Goal: Check status: Check status

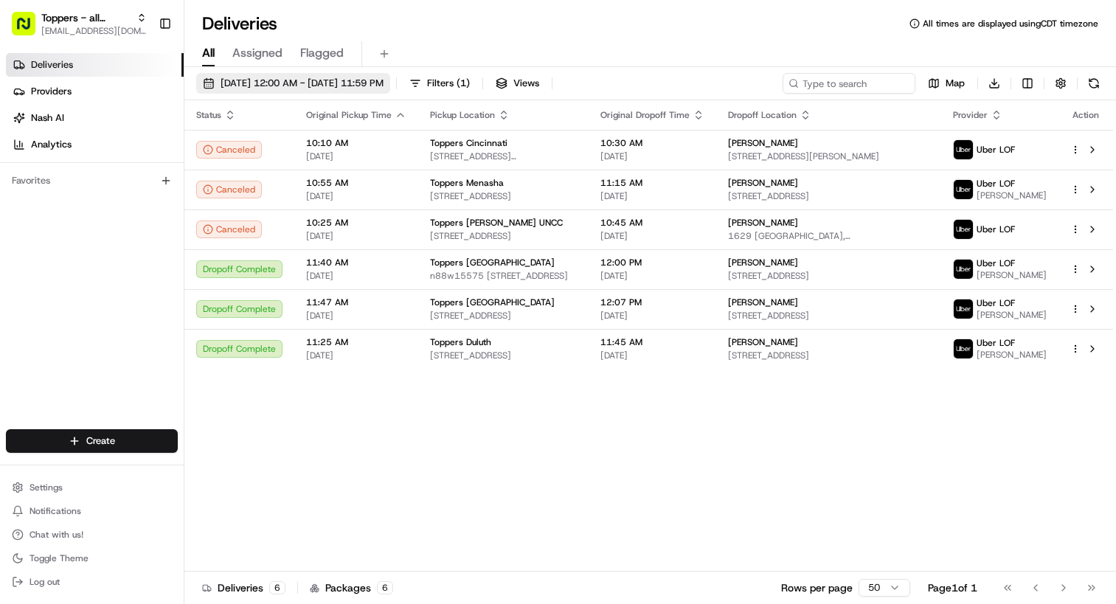
click at [367, 85] on span "[DATE] 12:00 AM - [DATE] 11:59 PM" at bounding box center [302, 83] width 163 height 13
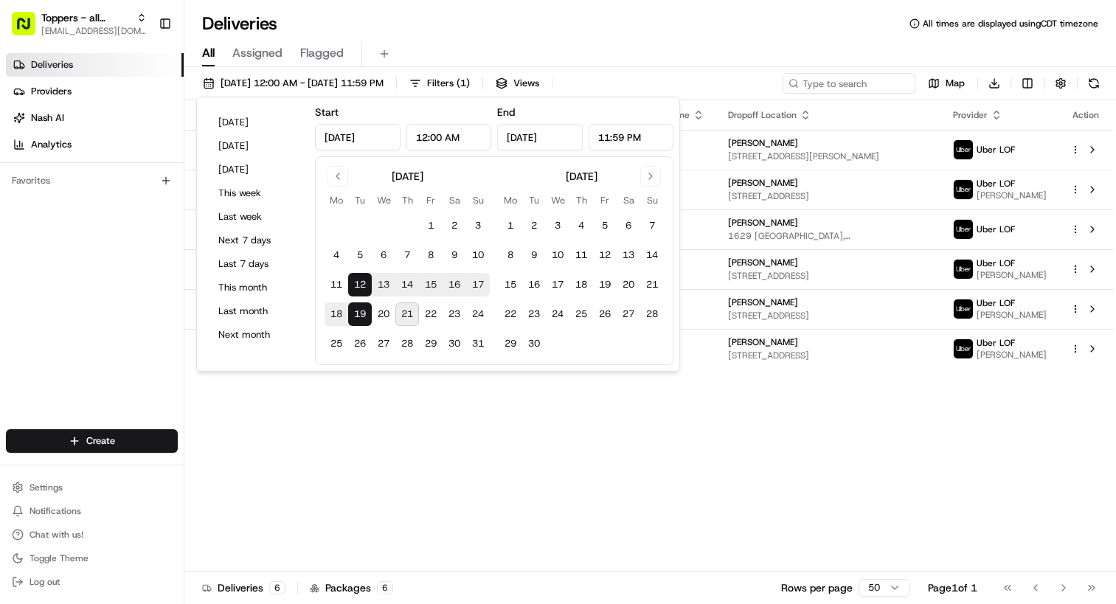
click at [648, 522] on div "Status Original Pickup Time Pickup Location Original Dropoff Time Dropoff Locat…" at bounding box center [648, 335] width 929 height 471
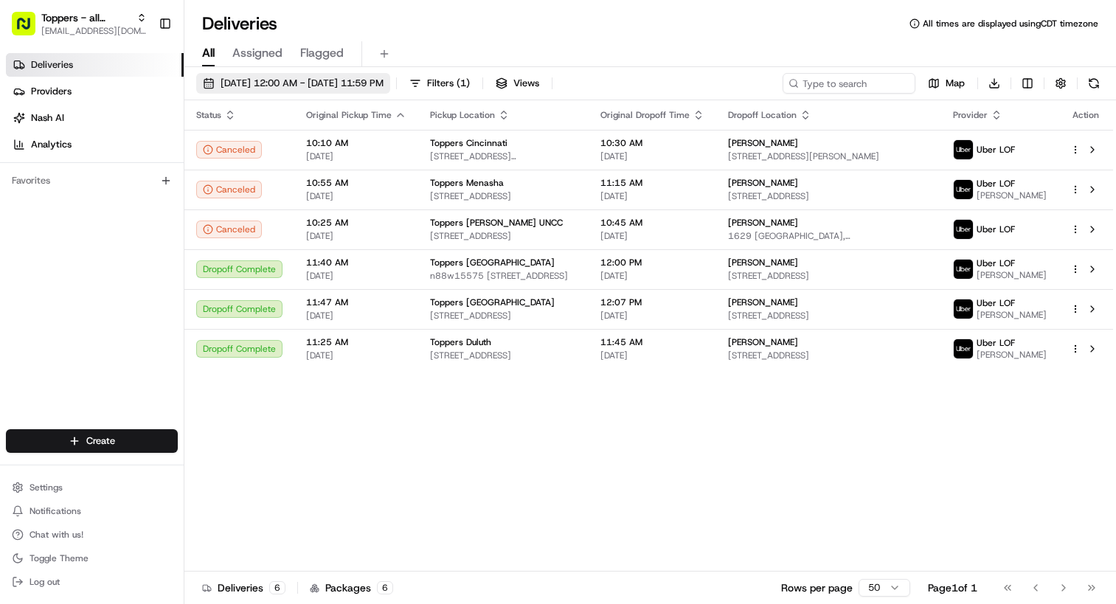
click at [372, 80] on span "[DATE] 12:00 AM - [DATE] 11:59 PM" at bounding box center [302, 83] width 163 height 13
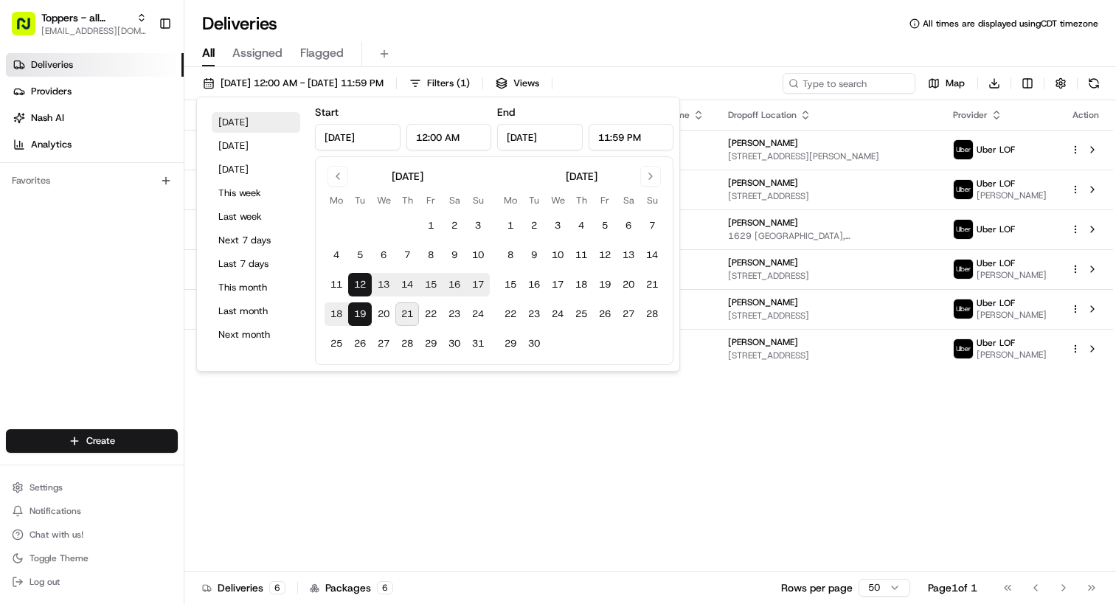
click at [269, 121] on button "[DATE]" at bounding box center [256, 122] width 89 height 21
type input "[DATE]"
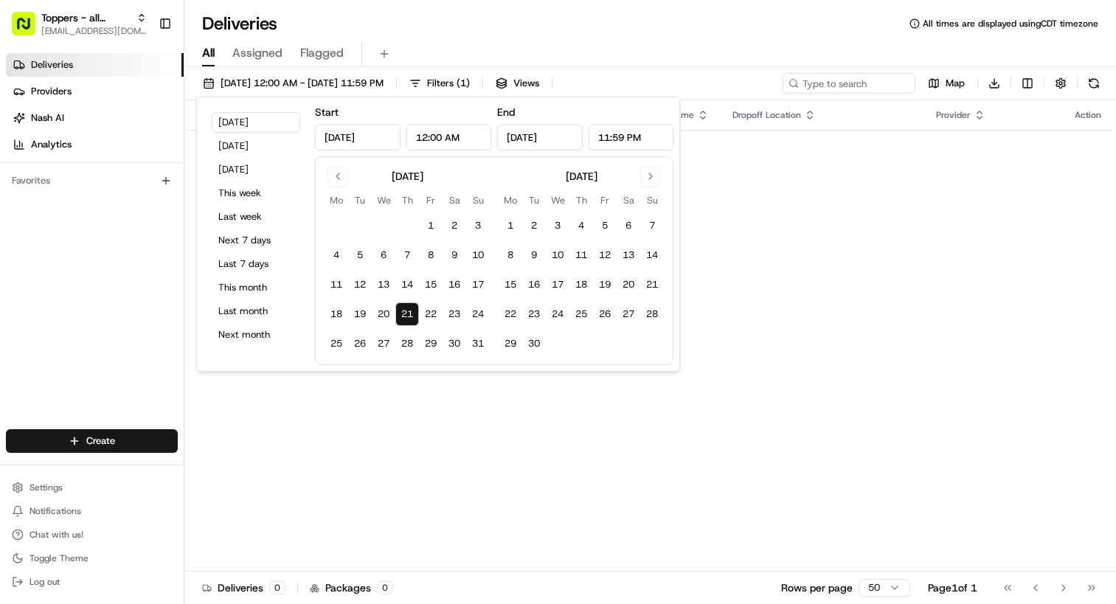
click at [688, 31] on div "Deliveries All times are displayed using CDT timezone" at bounding box center [650, 24] width 932 height 24
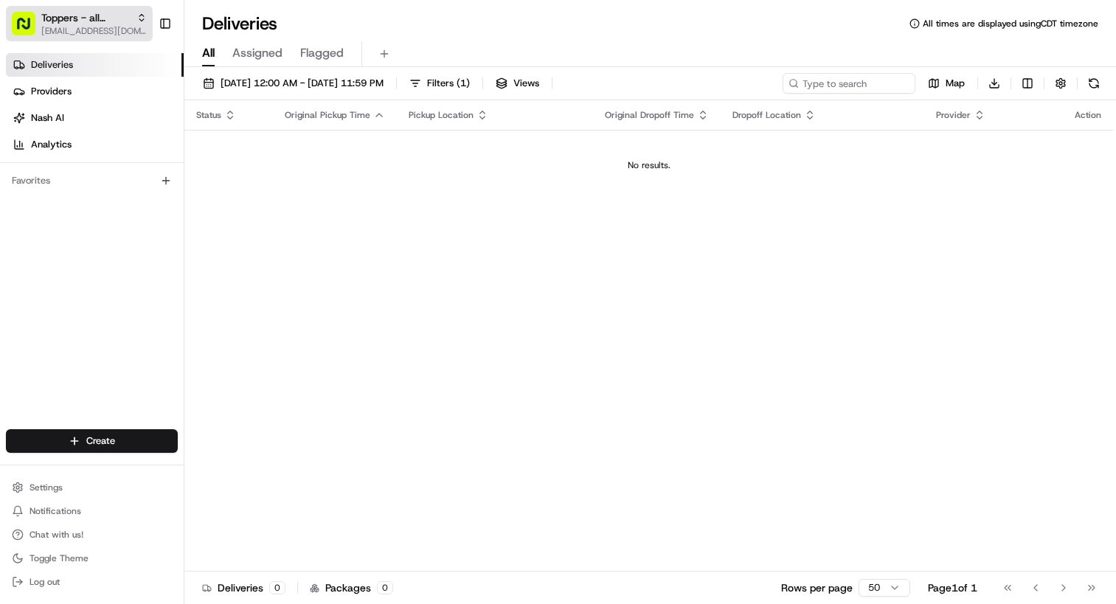
click at [96, 19] on span "Toppers - all locations" at bounding box center [85, 17] width 89 height 15
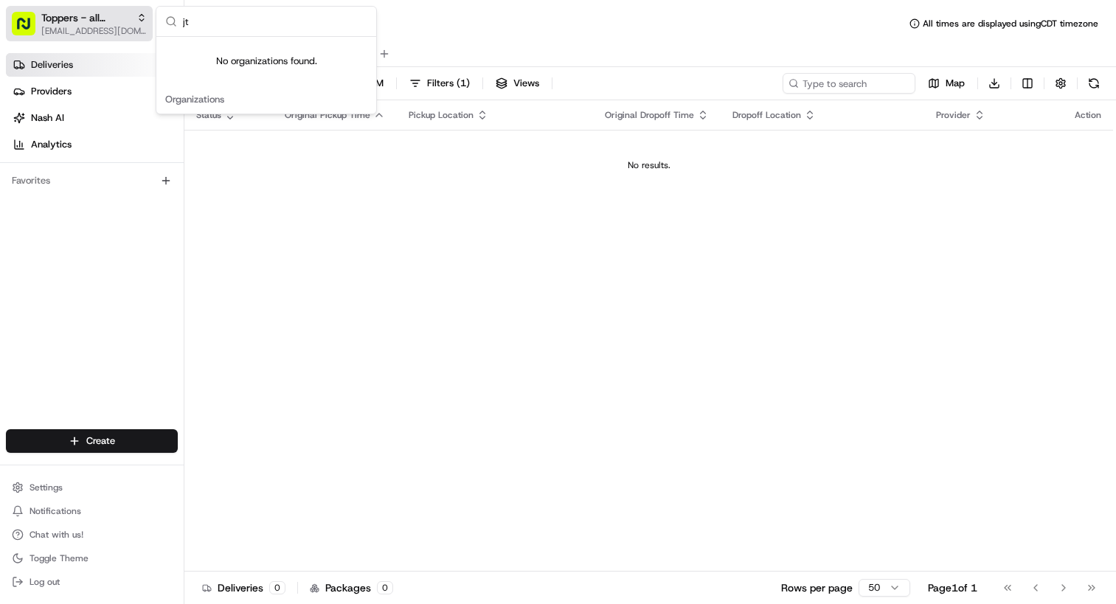
type input "j"
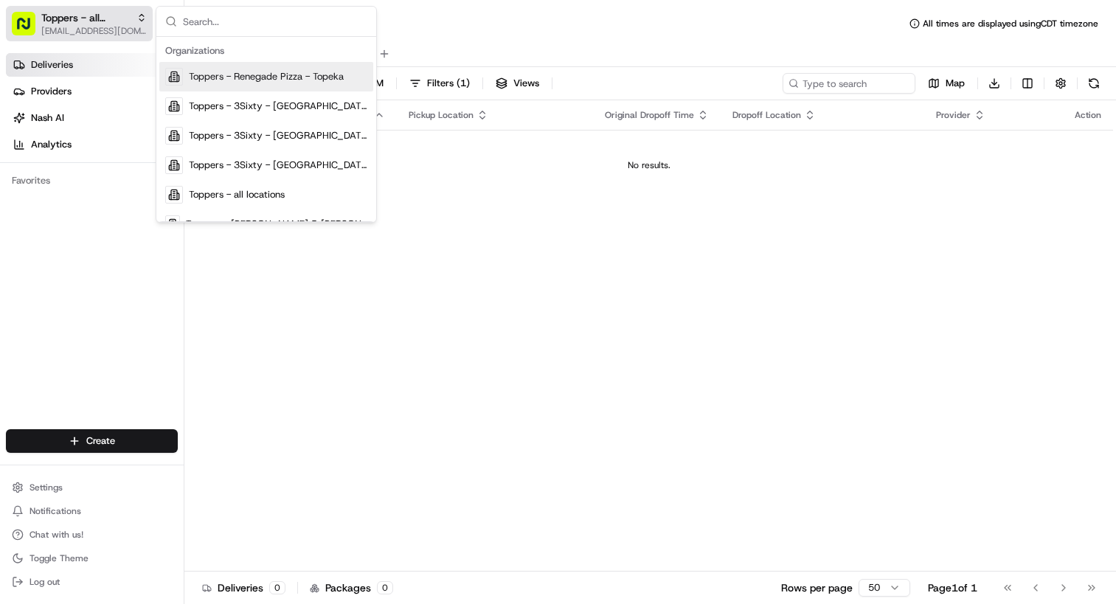
scroll to position [578, 0]
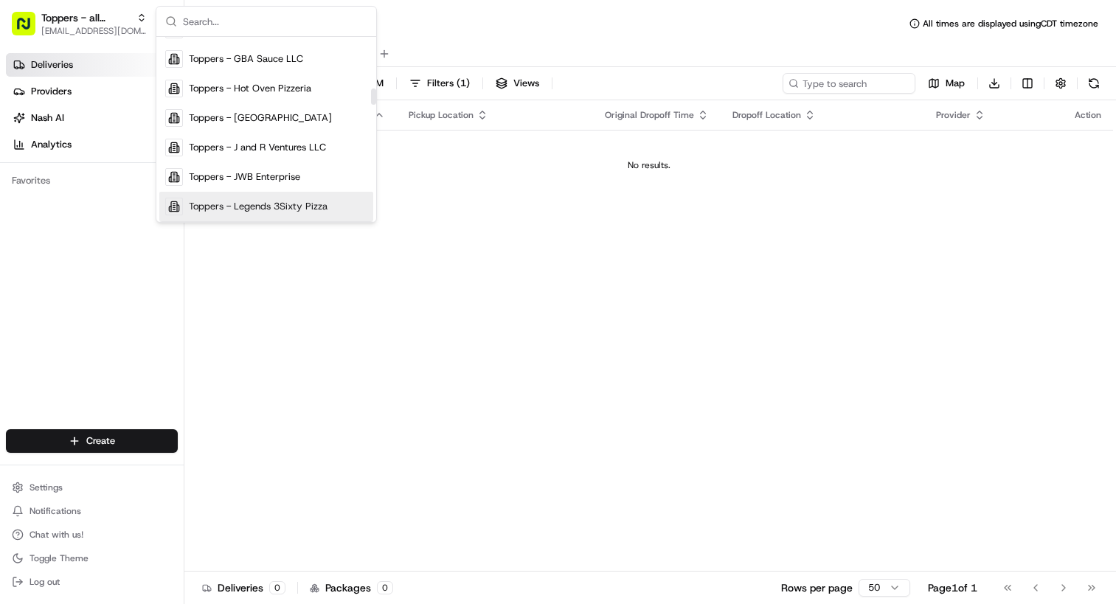
click at [803, 391] on div "Status Original Pickup Time Pickup Location Original Dropoff Time Dropoff Locat…" at bounding box center [648, 335] width 929 height 471
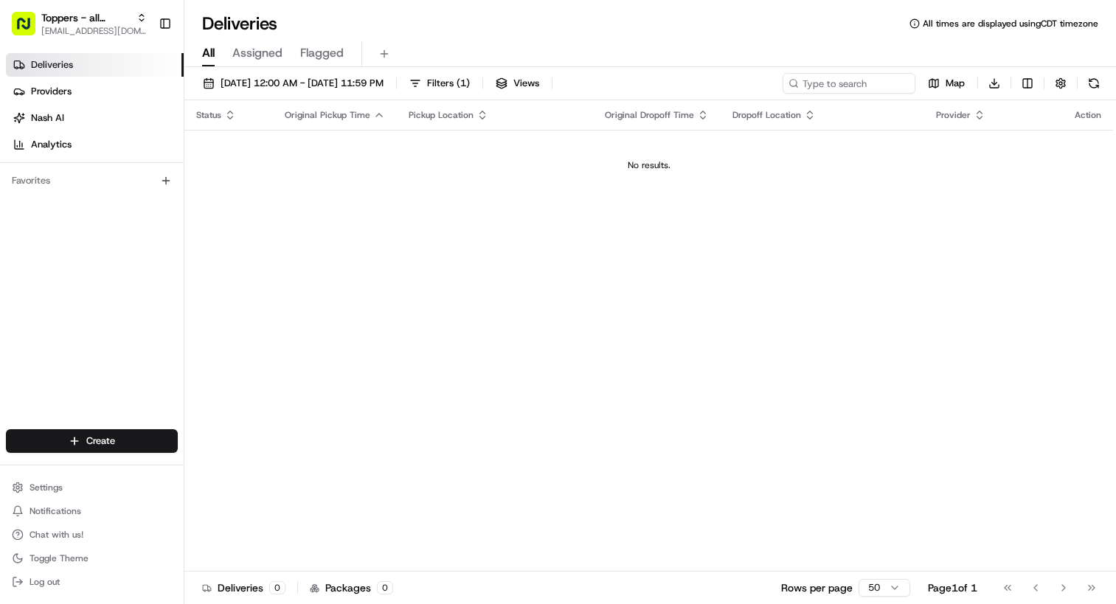
click at [792, 294] on div "Status Original Pickup Time Pickup Location Original Dropoff Time Dropoff Locat…" at bounding box center [648, 335] width 929 height 471
